Goal: Information Seeking & Learning: Find specific fact

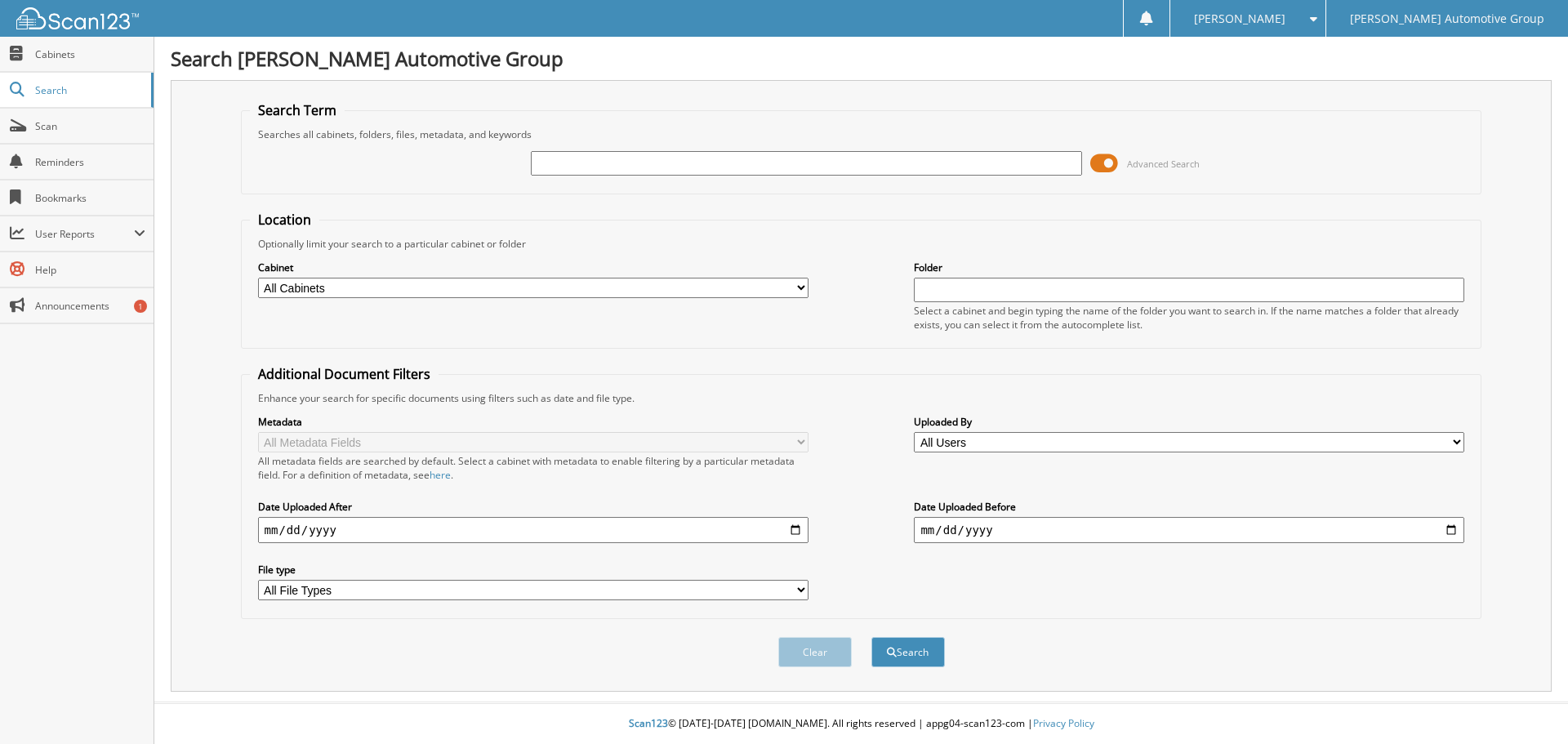
click at [883, 152] on input "text" at bounding box center [806, 163] width 551 height 25
type input "MB8897"
click at [857, 137] on div "Searches all cabinets, folders, files, metadata, and keywords" at bounding box center [861, 135] width 1223 height 14
click at [941, 654] on button "Search" at bounding box center [907, 652] width 74 height 30
